Goal: Information Seeking & Learning: Learn about a topic

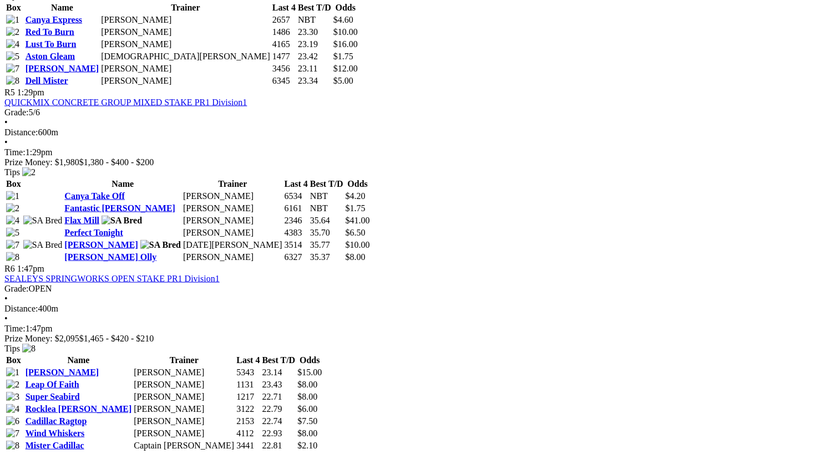
scroll to position [1226, 2]
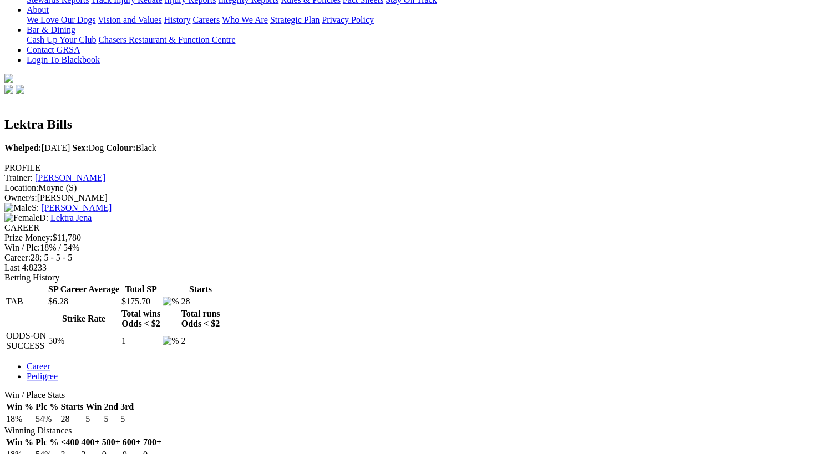
scroll to position [265, 0]
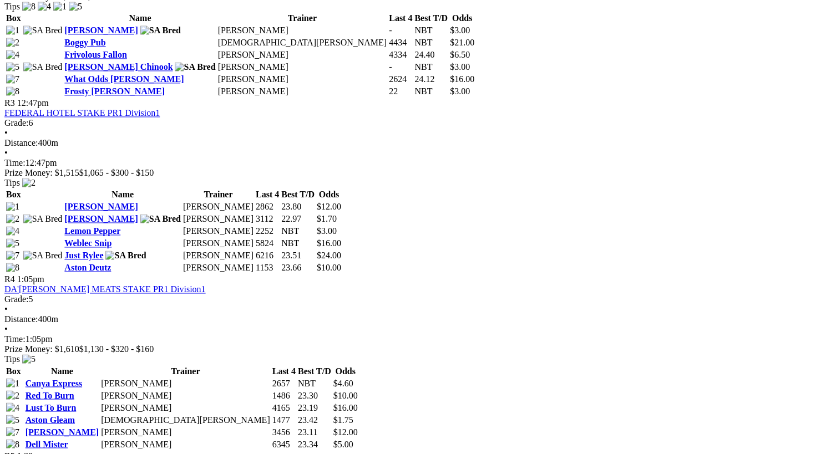
scroll to position [872, 0]
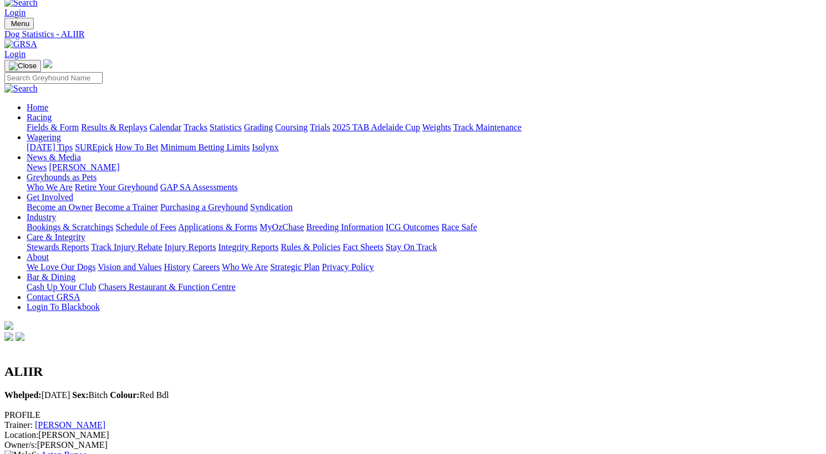
scroll to position [18, 0]
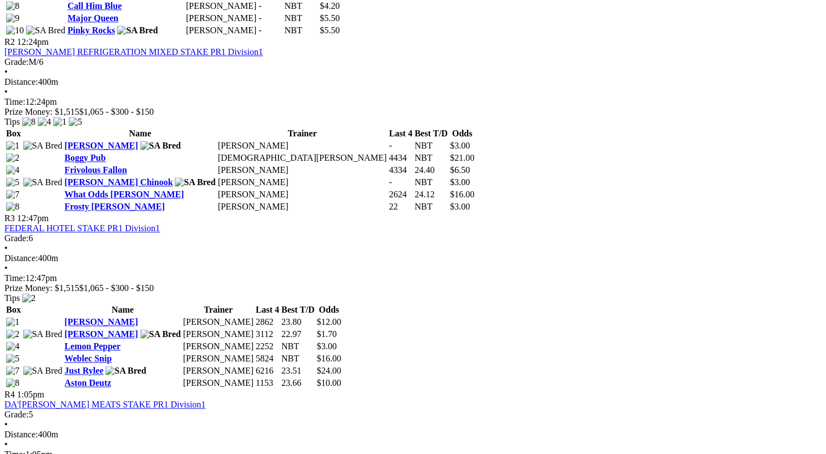
scroll to position [753, 0]
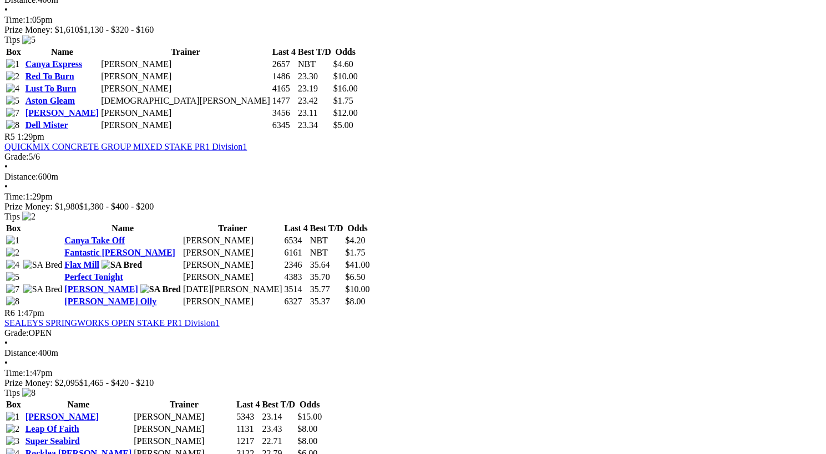
scroll to position [1187, 0]
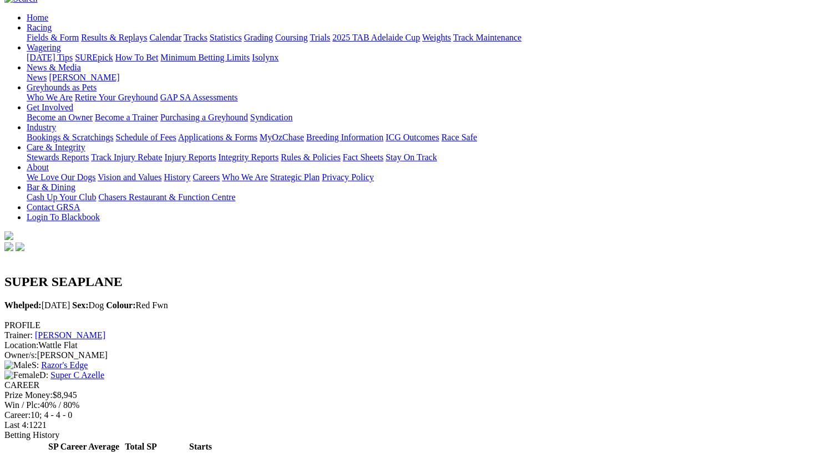
scroll to position [95, 0]
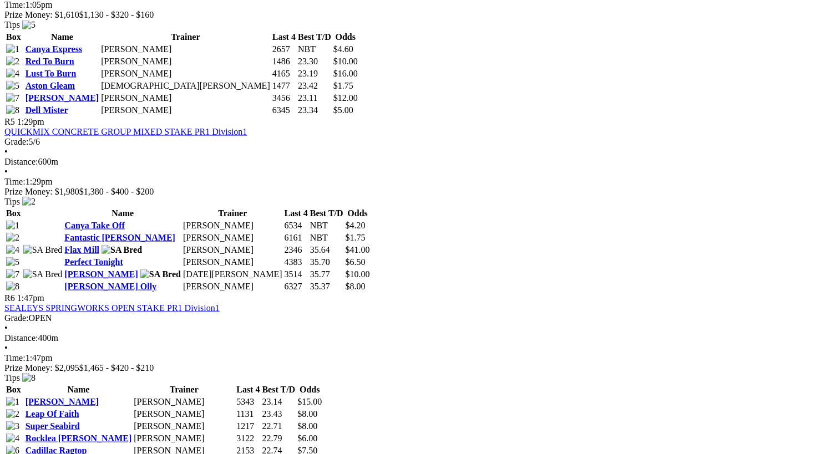
scroll to position [1199, 0]
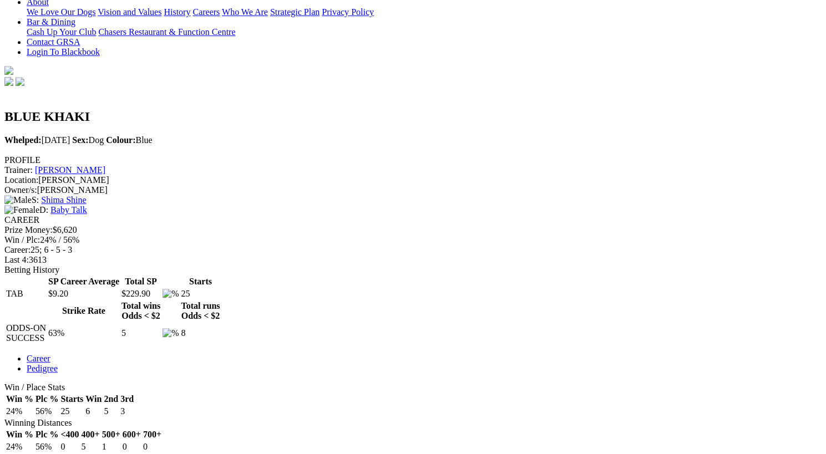
scroll to position [272, 0]
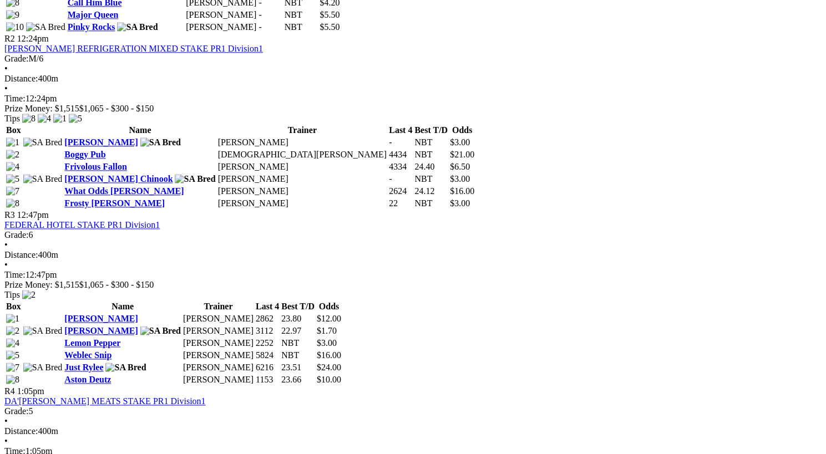
scroll to position [756, 0]
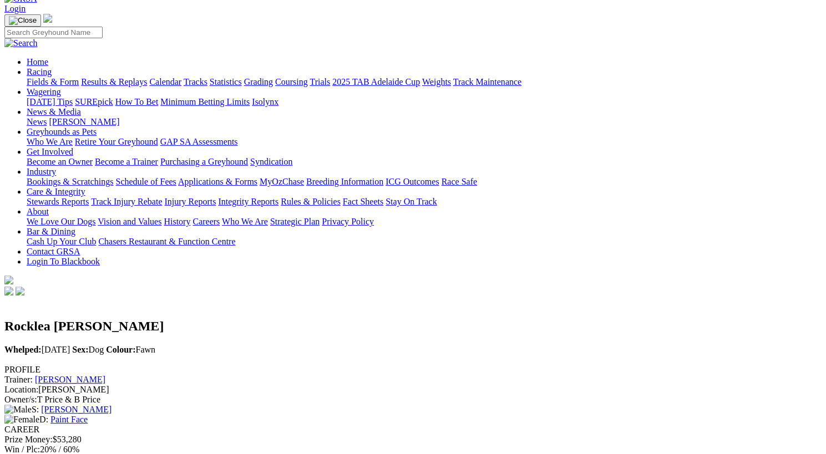
scroll to position [63, 0]
